Goal: Navigation & Orientation: Find specific page/section

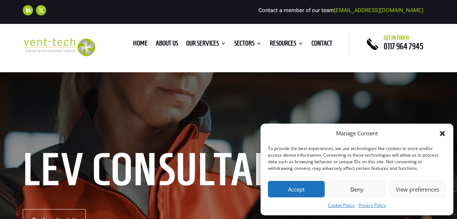
click at [440, 133] on icon "Close dialog" at bounding box center [442, 133] width 7 height 7
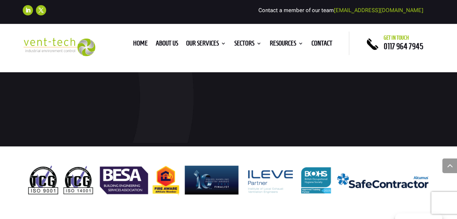
scroll to position [2902, 0]
click at [43, 185] on img at bounding box center [228, 180] width 411 height 38
click at [44, 186] on img at bounding box center [228, 180] width 411 height 38
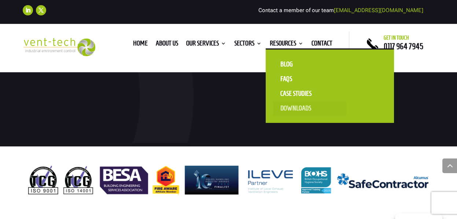
click at [294, 108] on link "Downloads" at bounding box center [309, 108] width 73 height 15
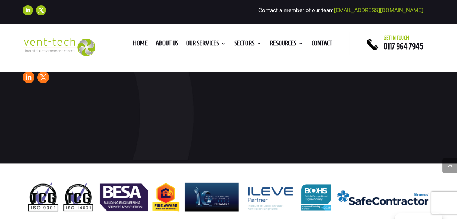
scroll to position [4928, 0]
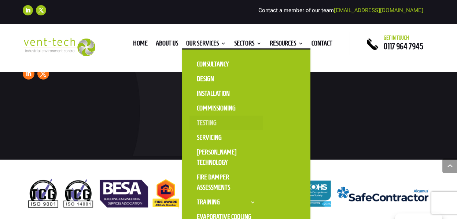
click at [213, 122] on link "Testing" at bounding box center [226, 123] width 73 height 15
